Goal: Task Accomplishment & Management: Manage account settings

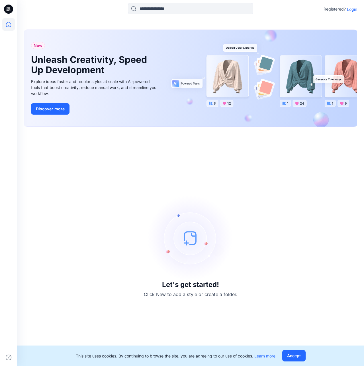
click at [349, 10] on p "Login" at bounding box center [352, 9] width 10 height 6
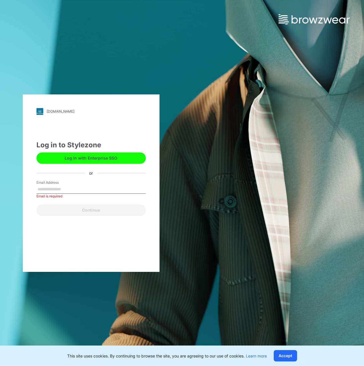
click at [50, 188] on input "Email Address" at bounding box center [90, 189] width 109 height 9
paste input "**********"
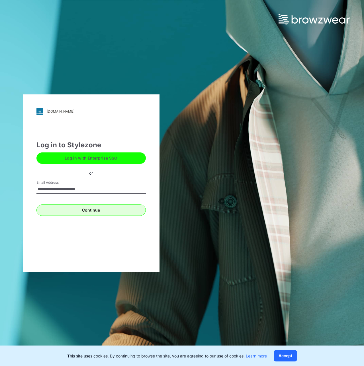
type input "**********"
click at [60, 208] on button "Continue" at bounding box center [90, 210] width 109 height 11
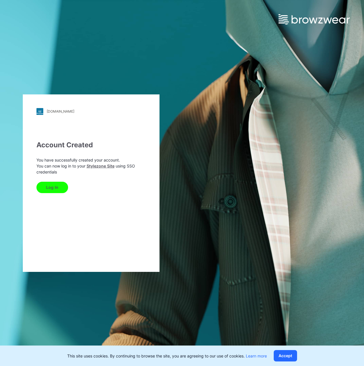
click at [57, 187] on button "Log In" at bounding box center [52, 187] width 32 height 11
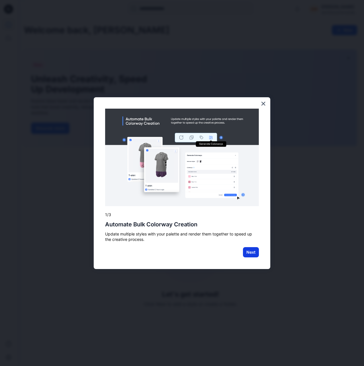
click at [247, 252] on button "Next" at bounding box center [251, 252] width 16 height 10
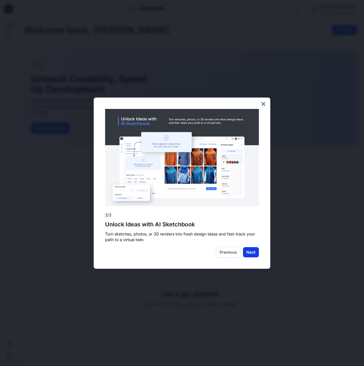
click at [251, 253] on button "Next" at bounding box center [251, 252] width 16 height 10
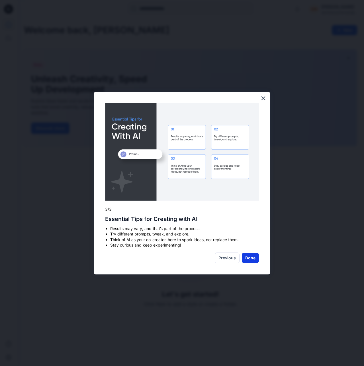
click at [251, 258] on button "Done" at bounding box center [250, 258] width 17 height 10
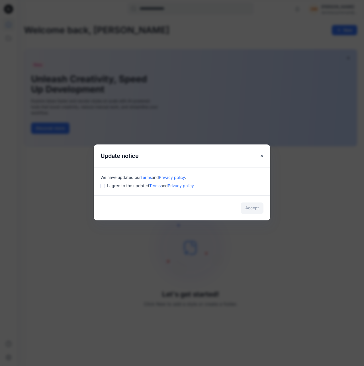
click at [124, 188] on span "I agree to the updated Terms and Privacy policy" at bounding box center [150, 186] width 87 height 6
click at [260, 208] on button "Accept" at bounding box center [252, 208] width 23 height 11
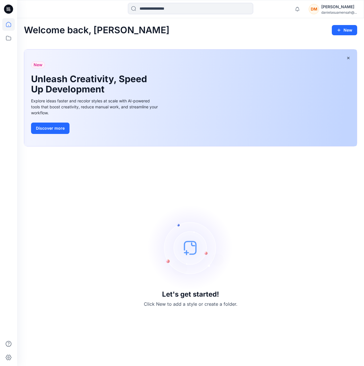
click at [9, 8] on icon at bounding box center [8, 9] width 9 height 18
click at [9, 8] on icon at bounding box center [8, 7] width 3 height 0
click at [11, 27] on icon at bounding box center [8, 24] width 13 height 13
click at [9, 42] on icon at bounding box center [8, 38] width 13 height 13
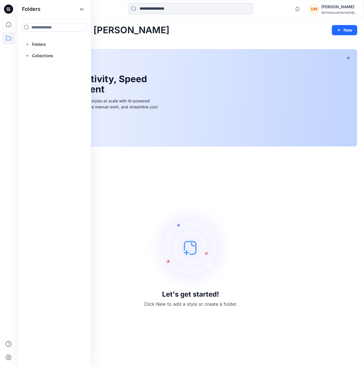
click at [307, 235] on div "Let's get started! Click New to add a style or create a folder." at bounding box center [190, 256] width 333 height 206
